Goal: Understand process/instructions: Learn about a topic

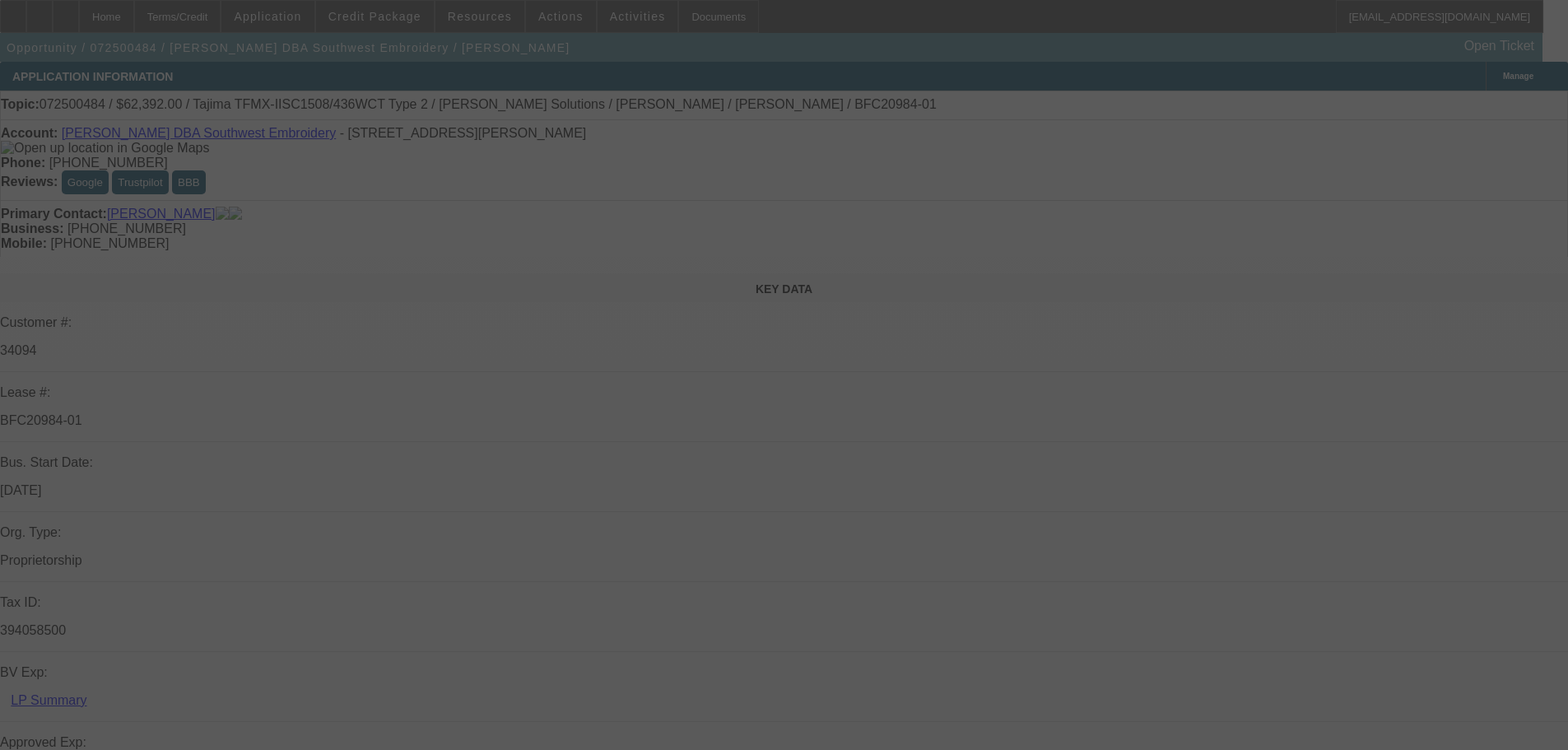
scroll to position [163, 0]
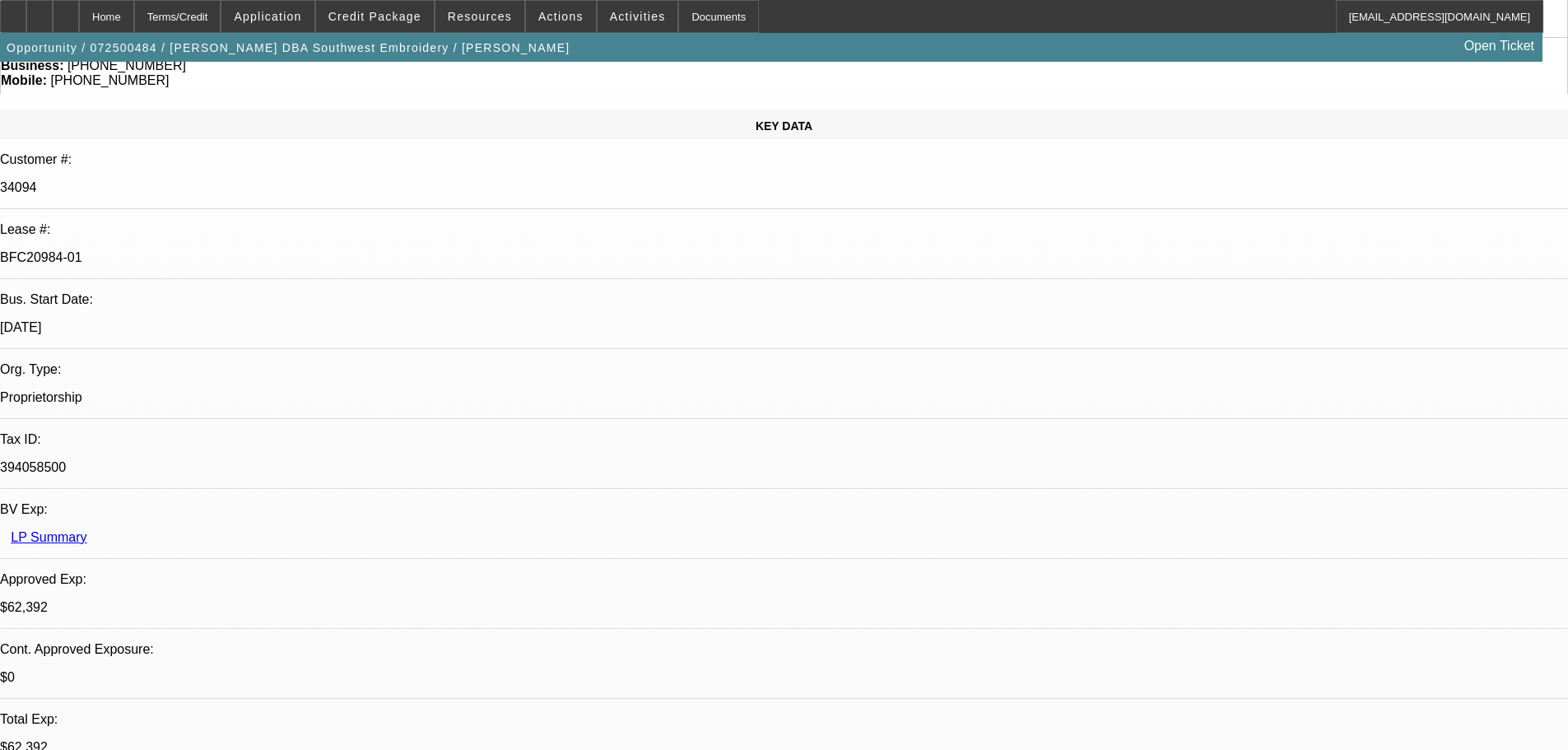
select select "0.2"
select select "2"
select select "0.1"
select select "0.2"
select select "2"
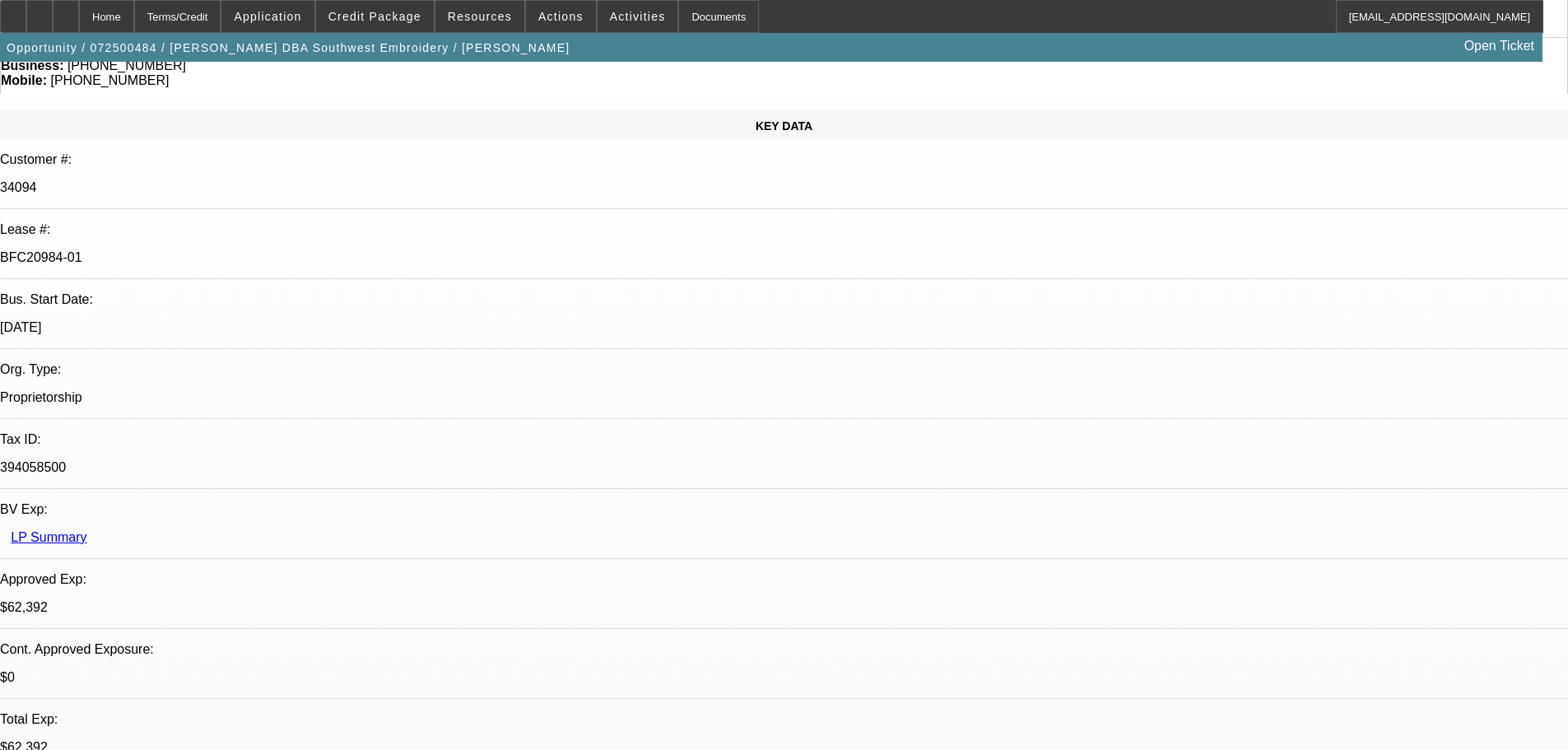
select select "0.1"
select select "0.15"
select select "2"
select select "0.1"
select select "0.15"
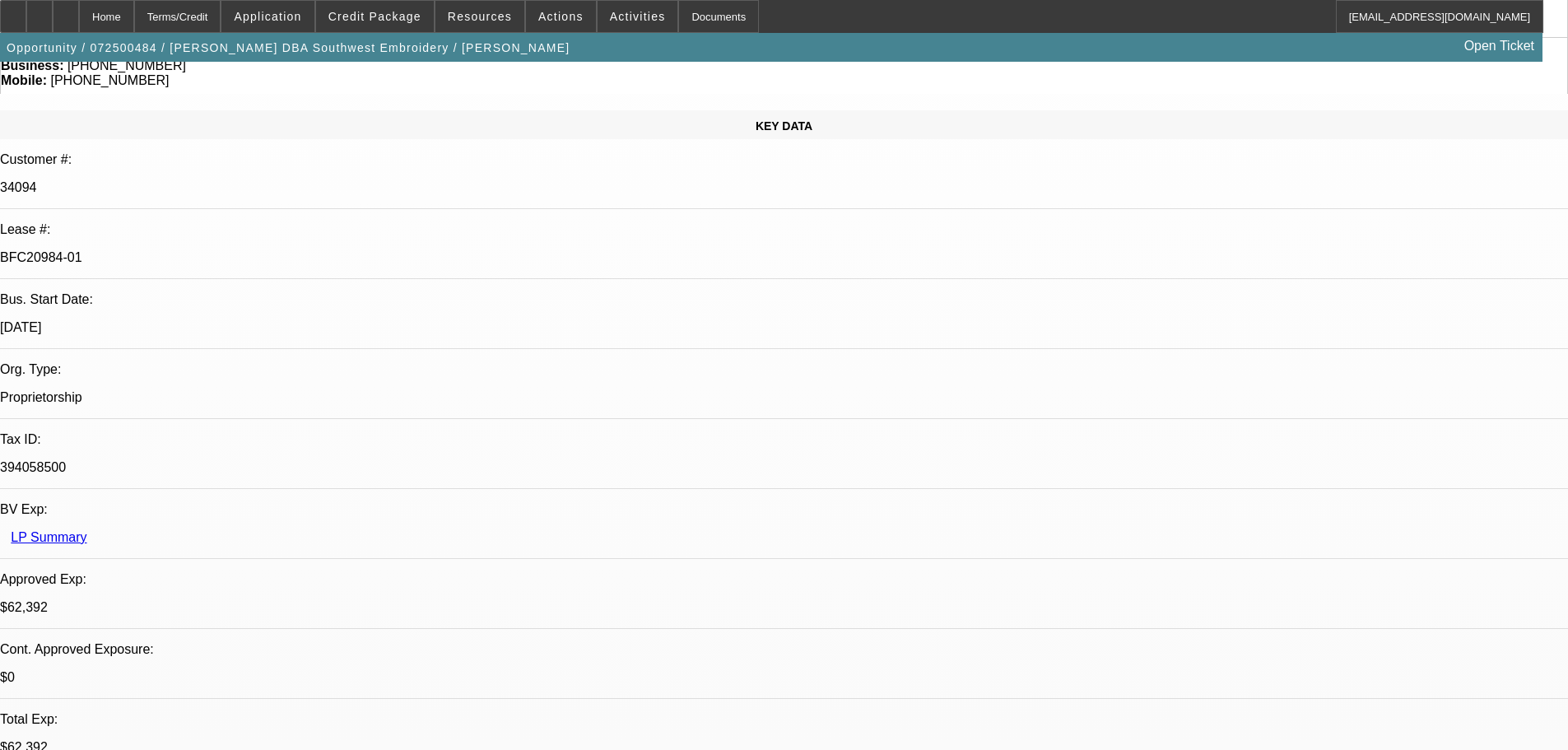
select select "2"
select select "0.1"
select select "1"
select select "2"
select select "4"
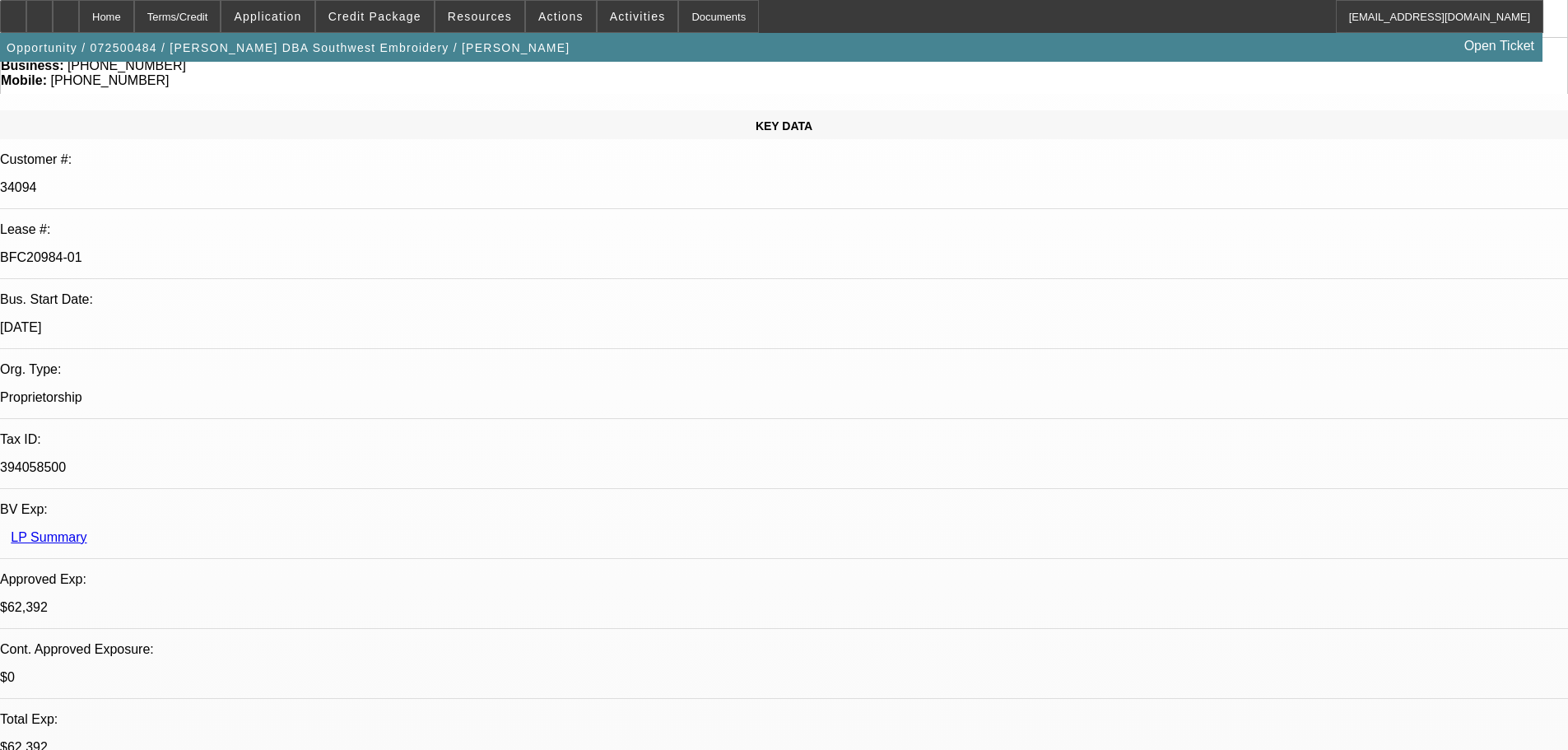
select select "1"
select select "2"
select select "4"
select select "1"
select select "2"
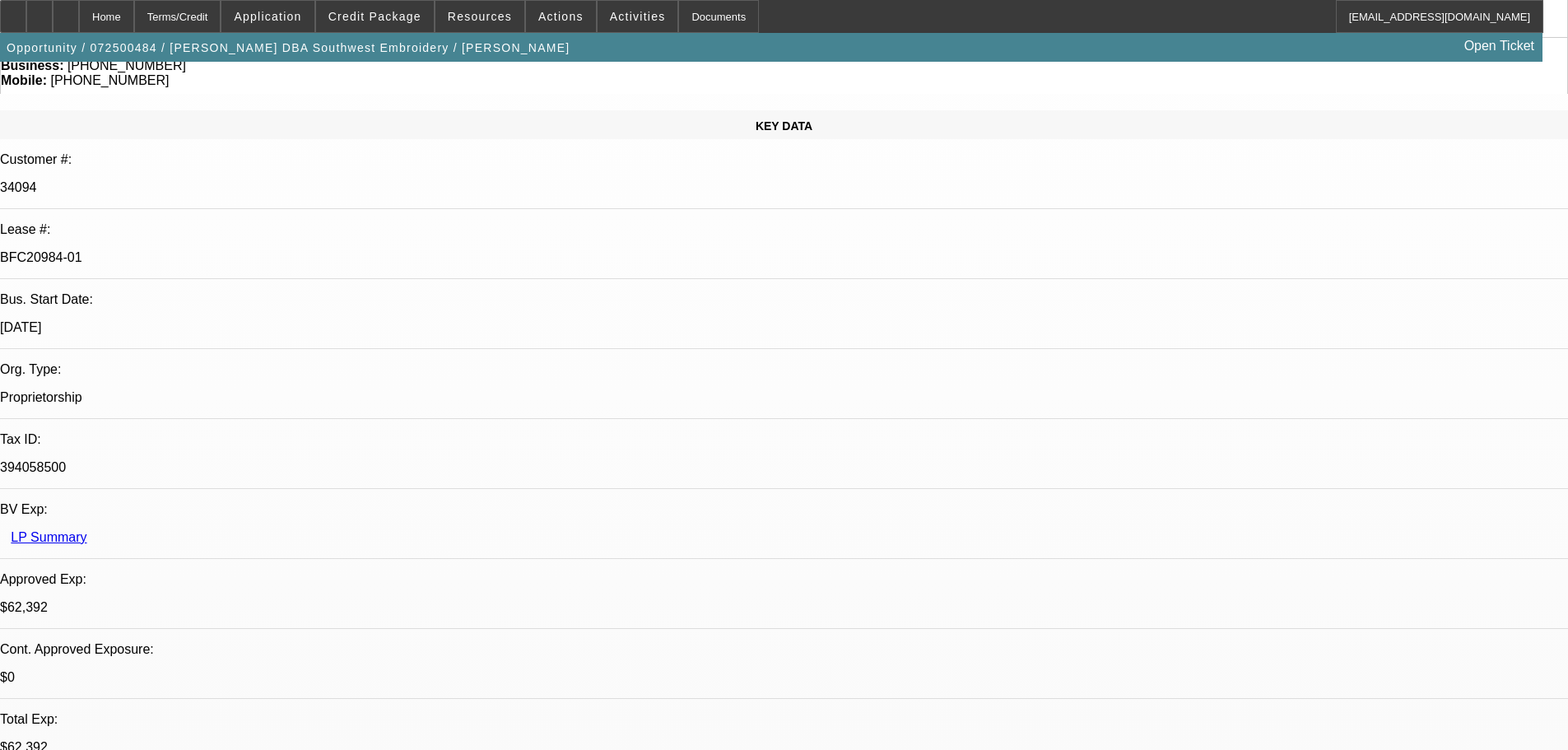
select select "4"
select select "1"
select select "2"
select select "4"
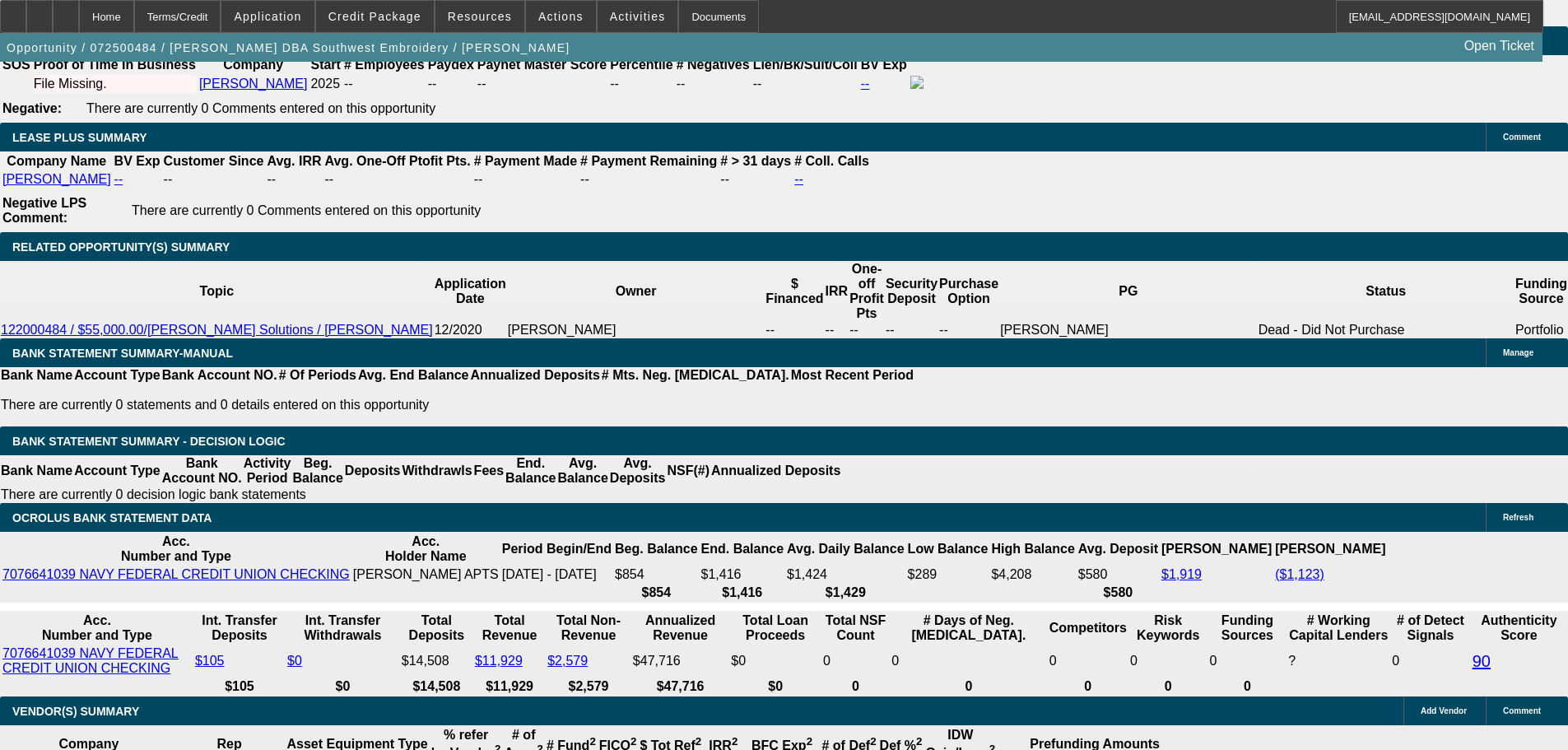
scroll to position [2717, 0]
